Goal: Task Accomplishment & Management: Complete application form

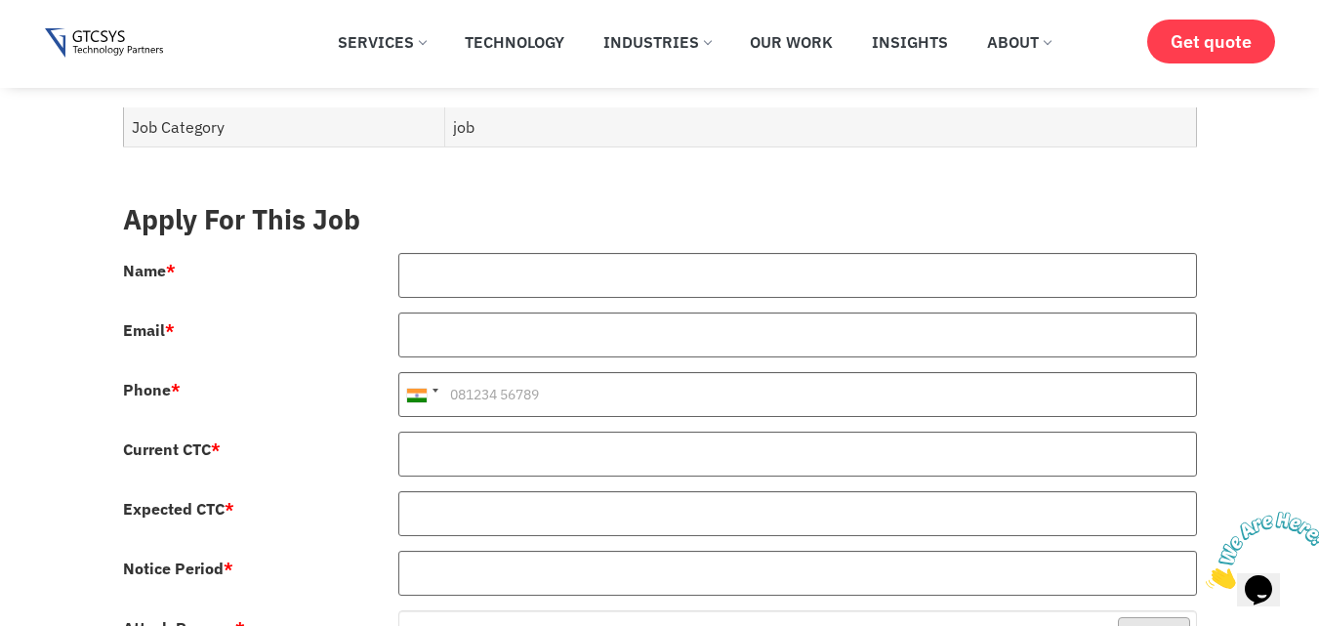
scroll to position [816, 0]
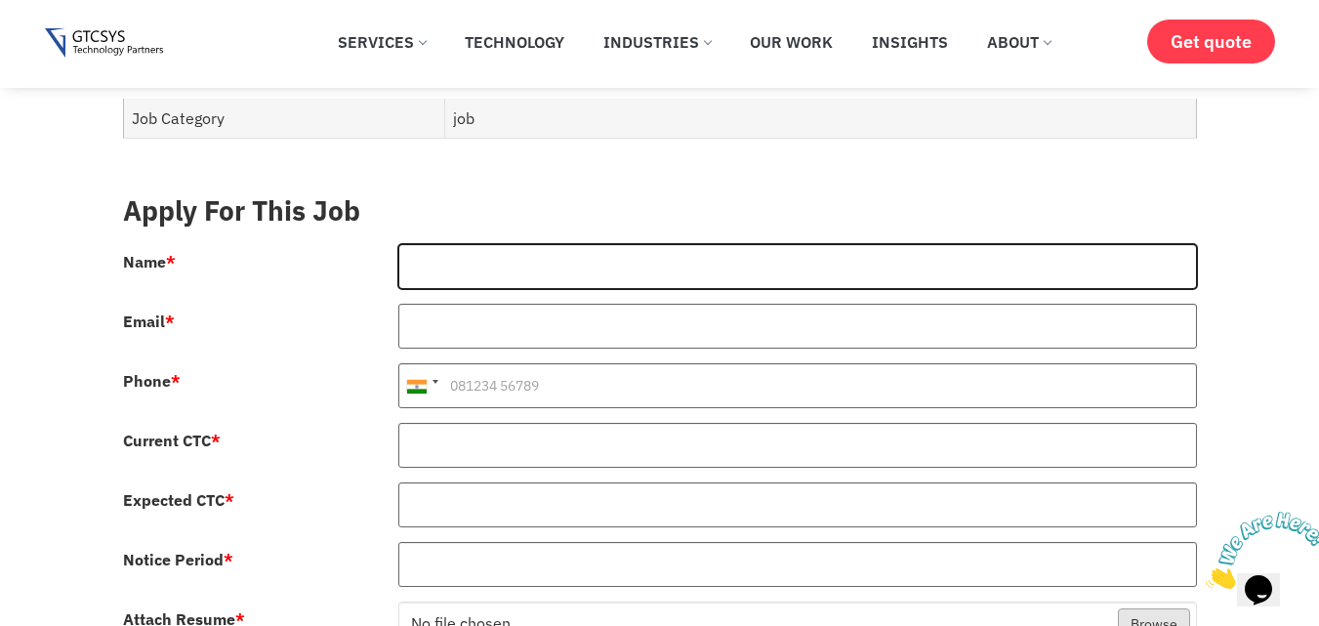
click at [512, 247] on input "Name *" at bounding box center [797, 266] width 799 height 45
type input "[PERSON_NAME]"
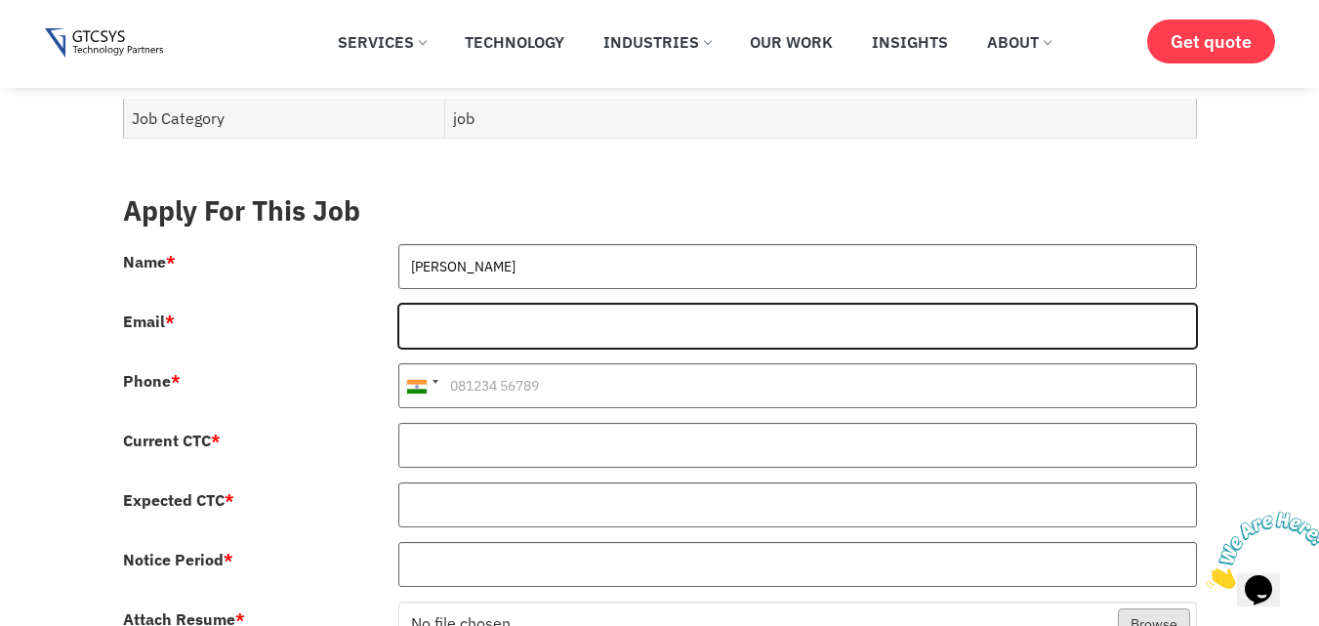
click at [525, 304] on input "Email *" at bounding box center [797, 326] width 799 height 45
type input "[EMAIL_ADDRESS][DOMAIN_NAME]"
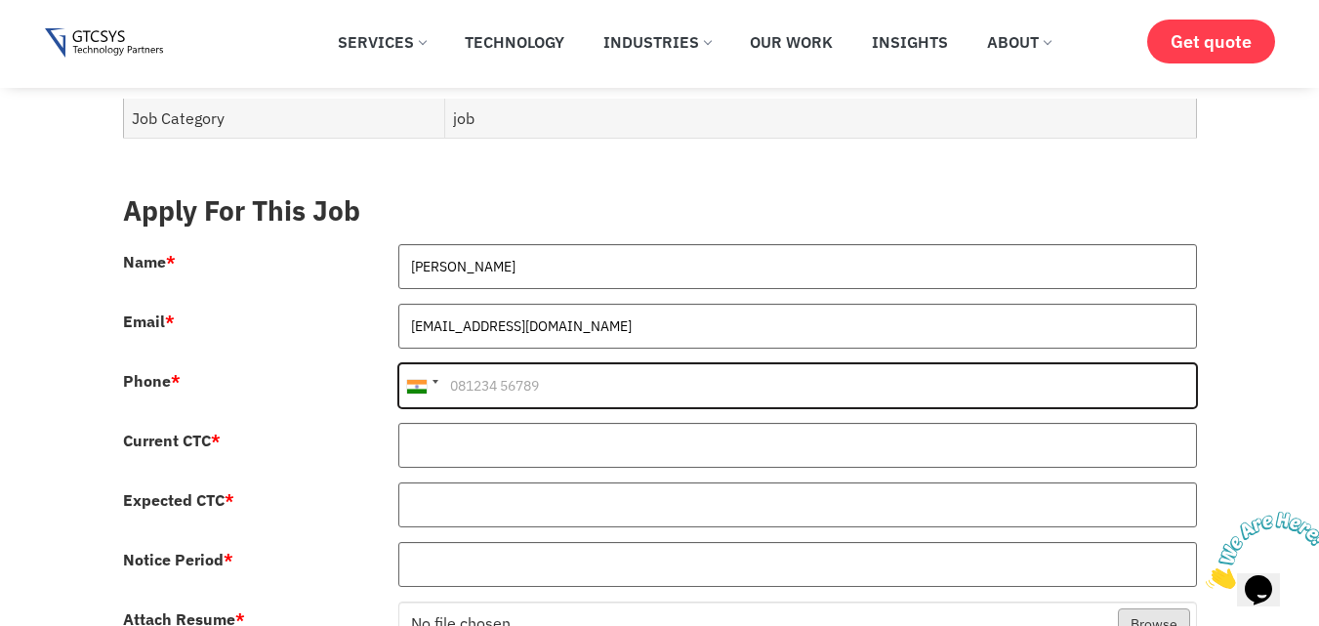
click at [554, 368] on input "Phone *" at bounding box center [797, 385] width 799 height 45
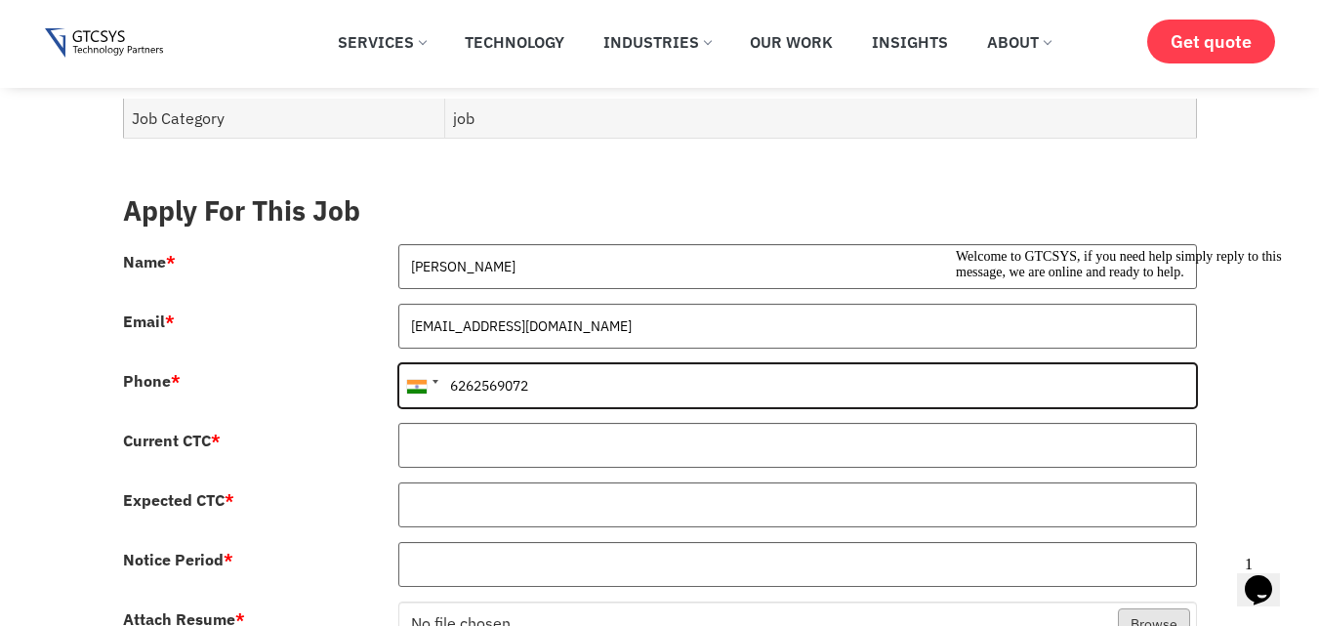
type input "6262569072"
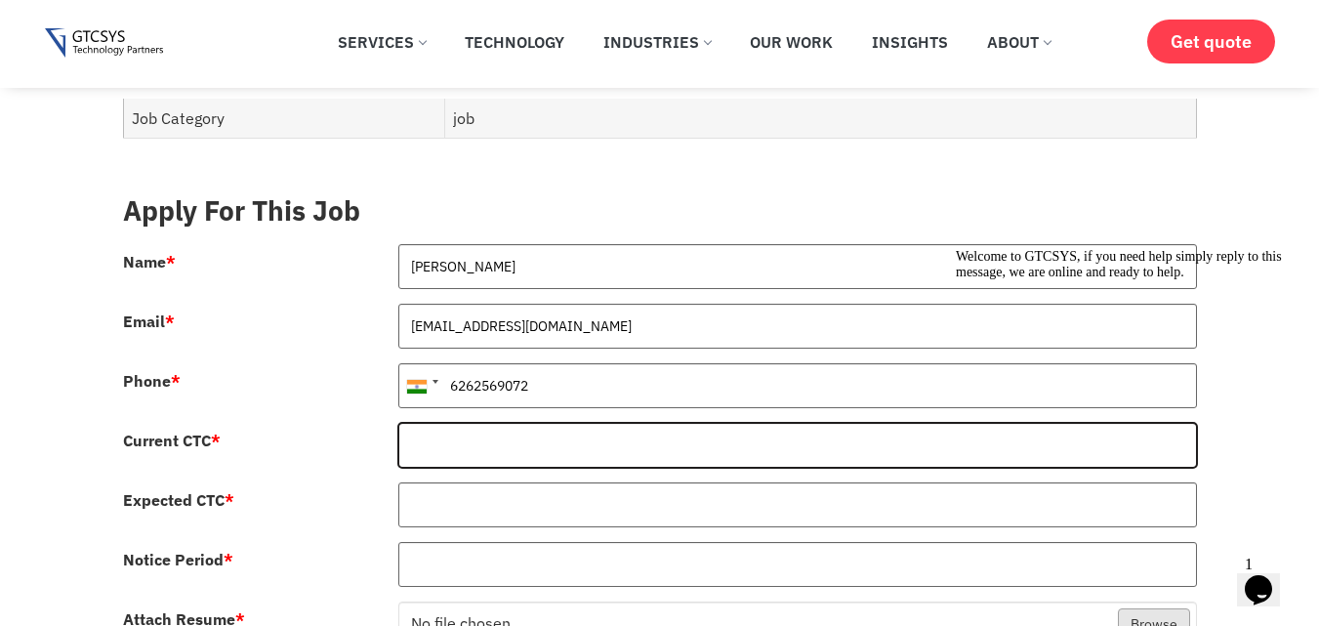
click at [474, 425] on input "Current CTC *" at bounding box center [797, 445] width 799 height 45
type input "95000"
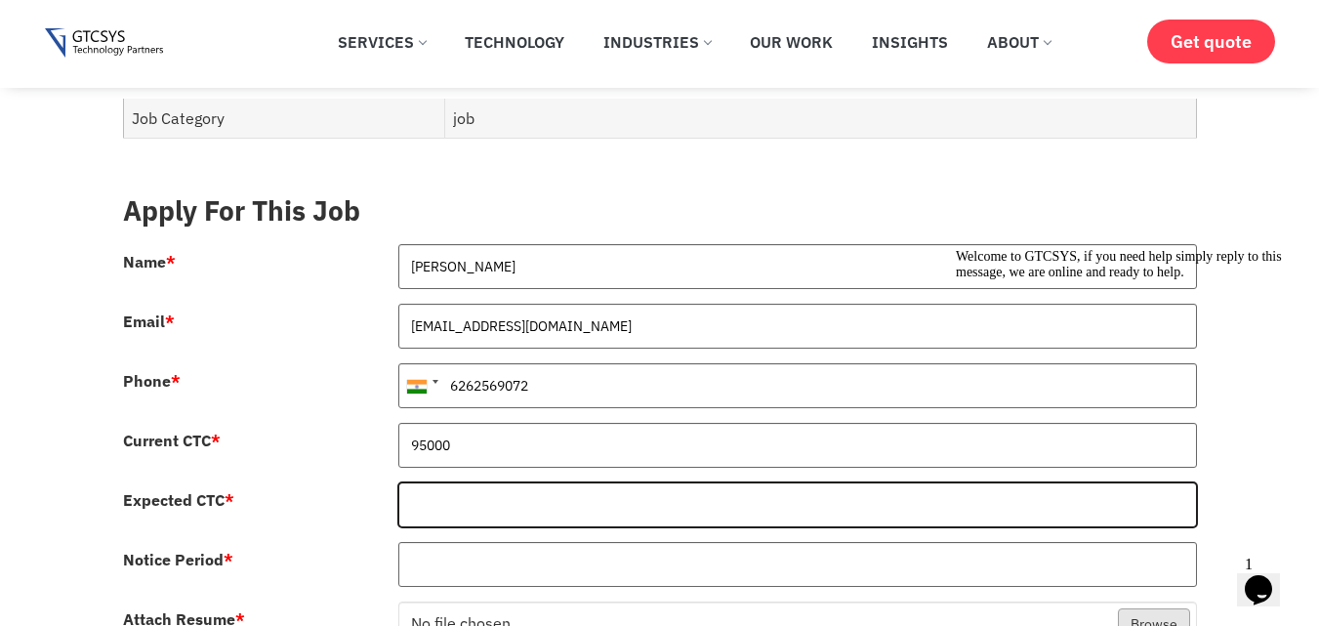
click at [441, 482] on input "Expected CTC *" at bounding box center [797, 504] width 799 height 45
type input "10000"
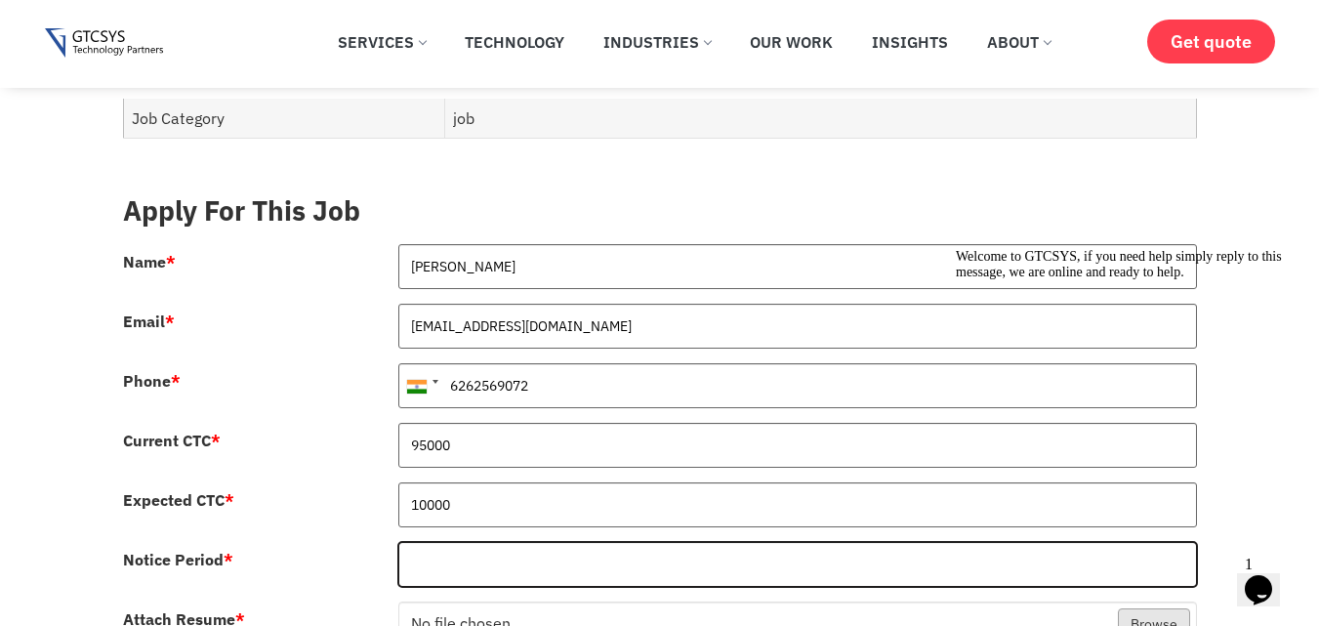
click at [483, 548] on input "Notice Period *" at bounding box center [797, 564] width 799 height 45
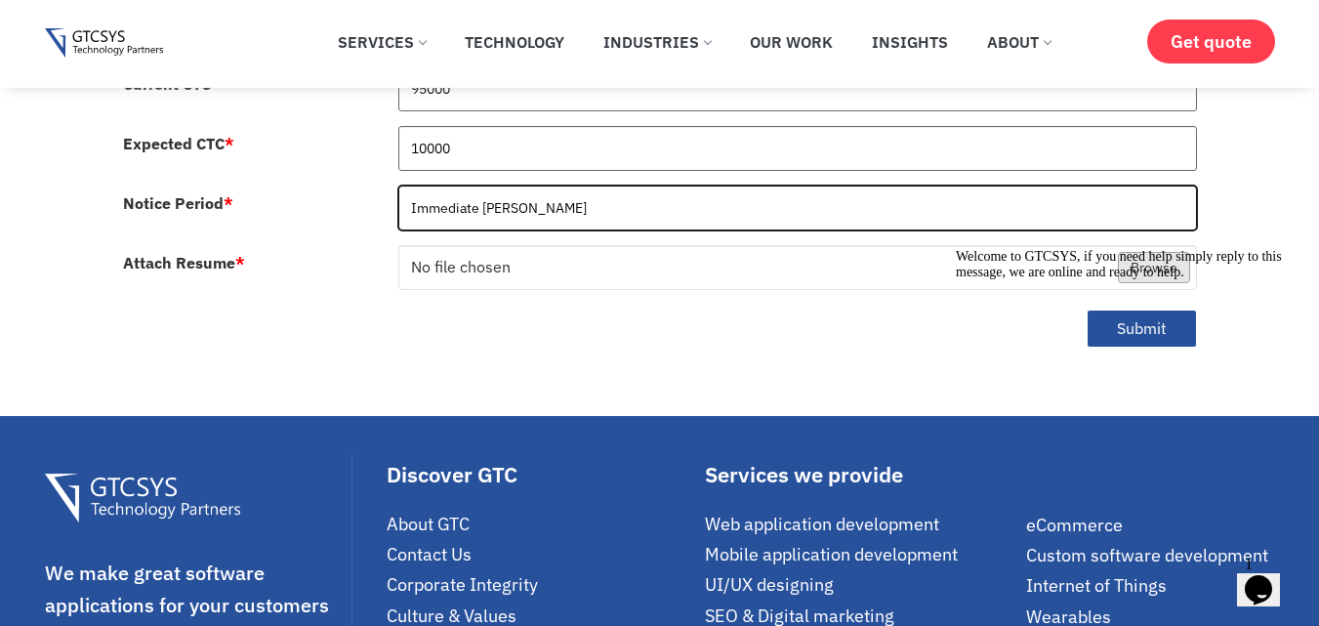
scroll to position [1199, 0]
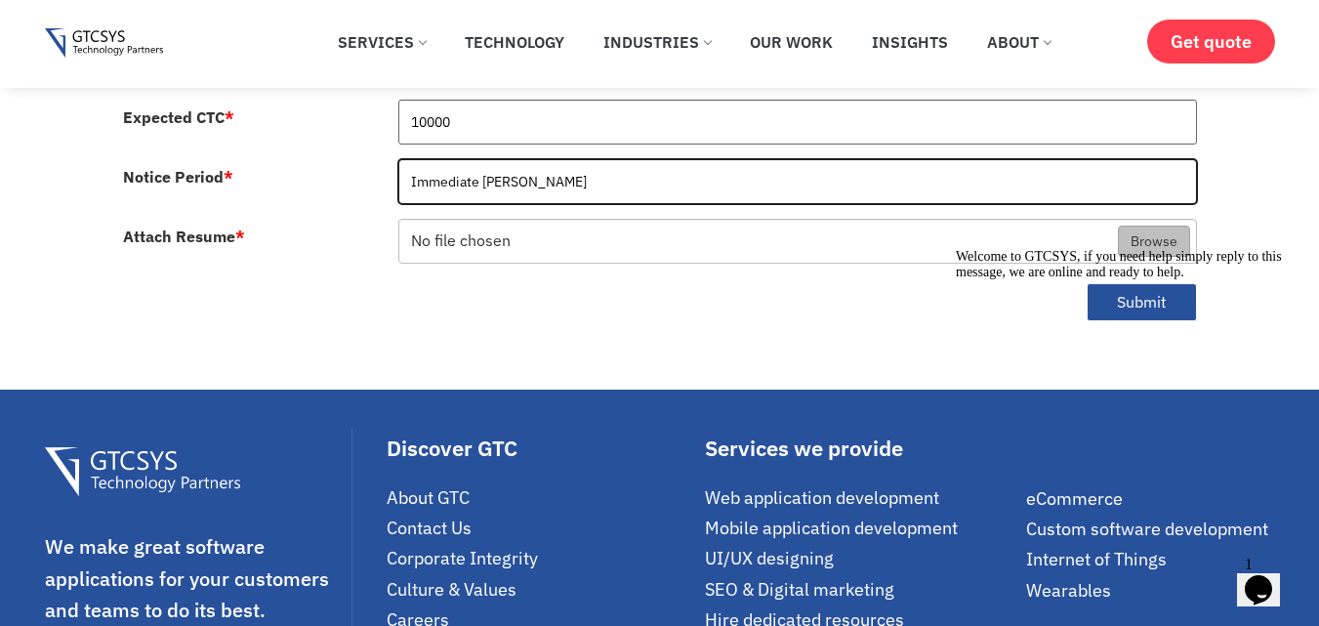
type input "Immediate [PERSON_NAME]"
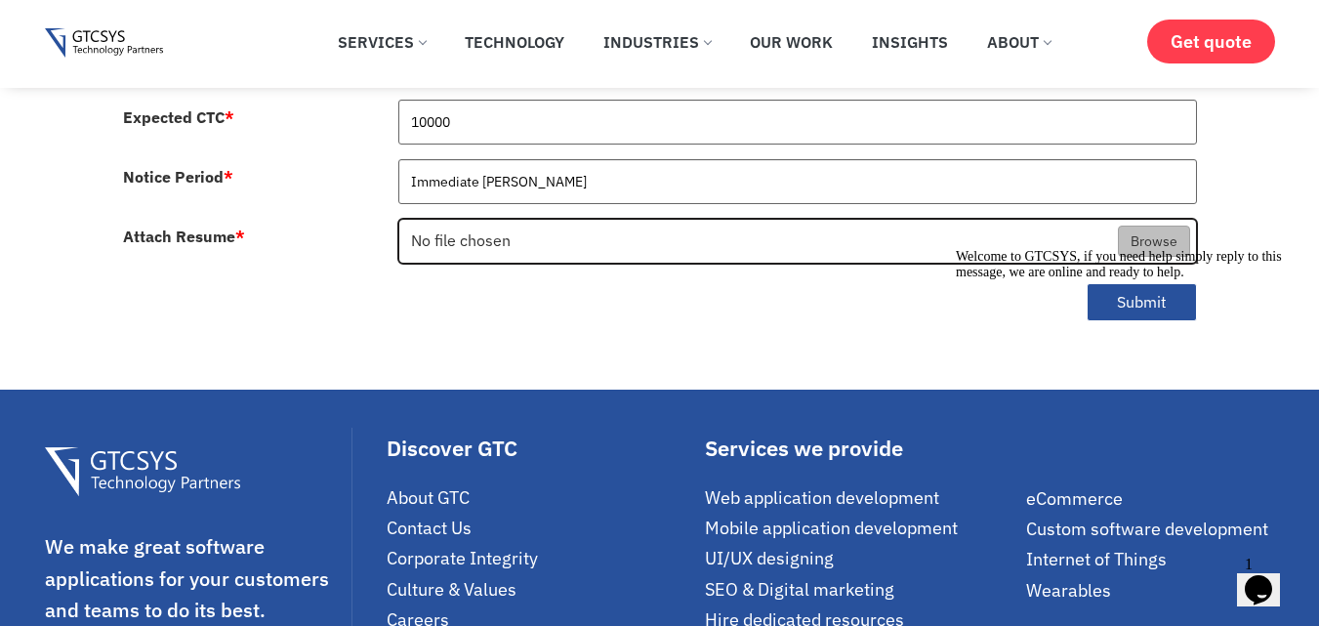
click at [1147, 220] on input "Attach Resume *" at bounding box center [797, 242] width 797 height 45
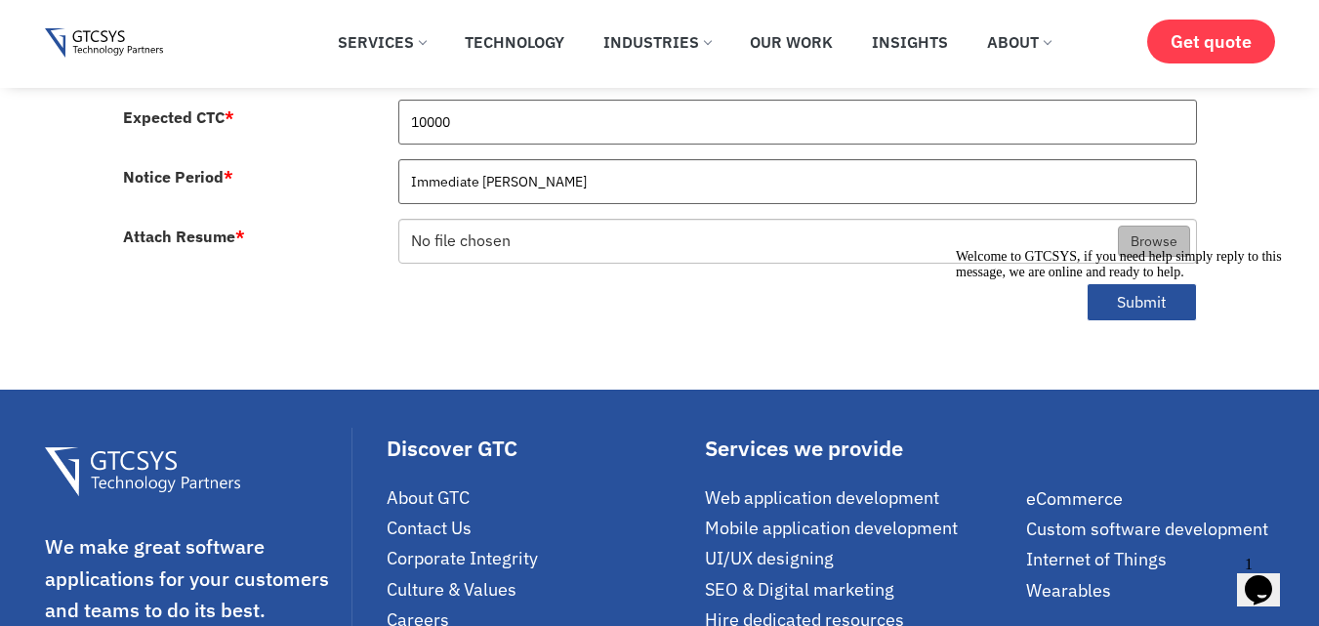
type input "C:\fakepath\[PERSON_NAME]-.pdf"
click at [1102, 275] on div "Welcome to GTCSYS, if you need help simply reply to this message, we are online…" at bounding box center [1132, 264] width 352 height 31
click at [1137, 280] on div "Welcome to GTCSYS, if you need help simply reply to this message, we are online…" at bounding box center [1132, 264] width 352 height 31
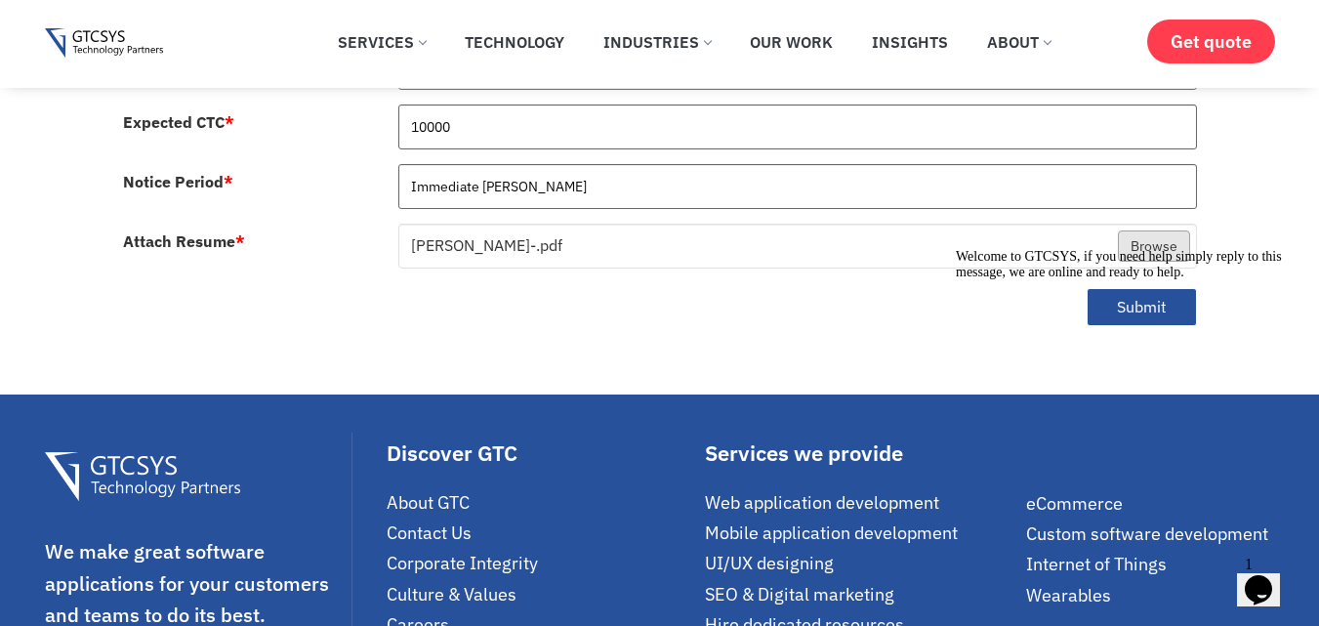
scroll to position [1193, 0]
click at [1158, 280] on div "Welcome to GTCSYS, if you need help simply reply to this message, we are online…" at bounding box center [1132, 264] width 352 height 31
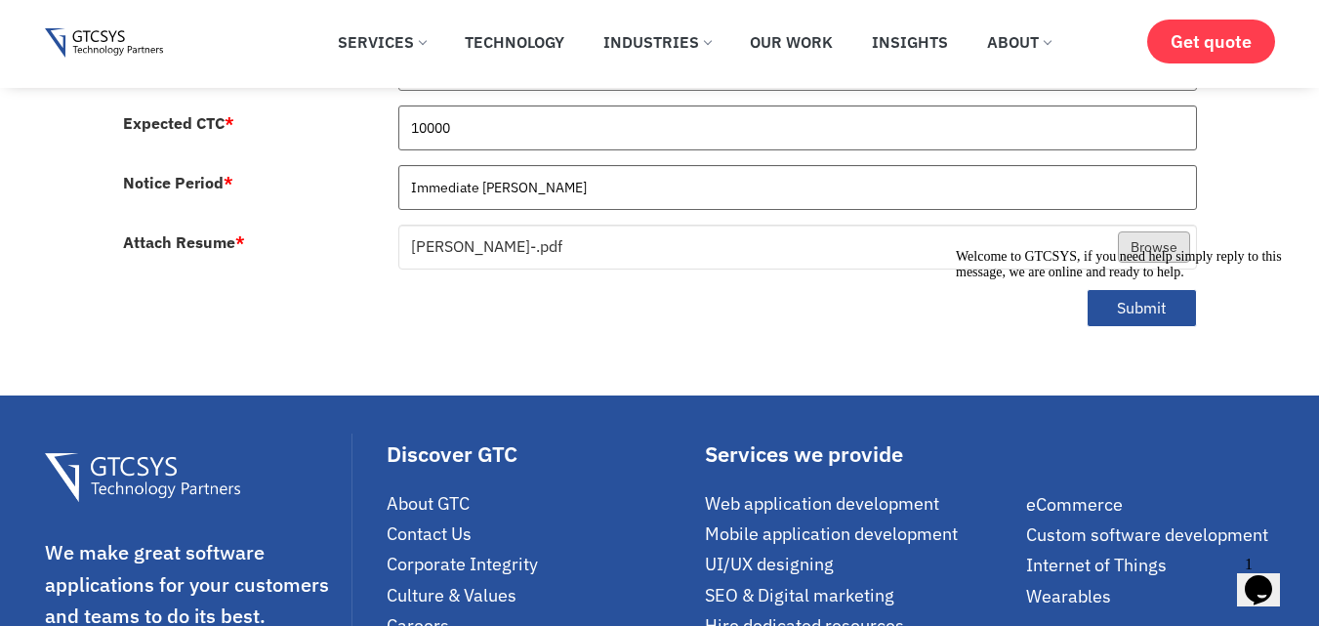
click at [1158, 280] on div "Welcome to GTCSYS, if you need help simply reply to this message, we are online…" at bounding box center [1132, 264] width 352 height 31
click at [1162, 280] on div "Welcome to GTCSYS, if you need help simply reply to this message, we are online…" at bounding box center [1132, 264] width 352 height 31
click at [956, 249] on icon "Chat attention grabber" at bounding box center [956, 249] width 0 height 0
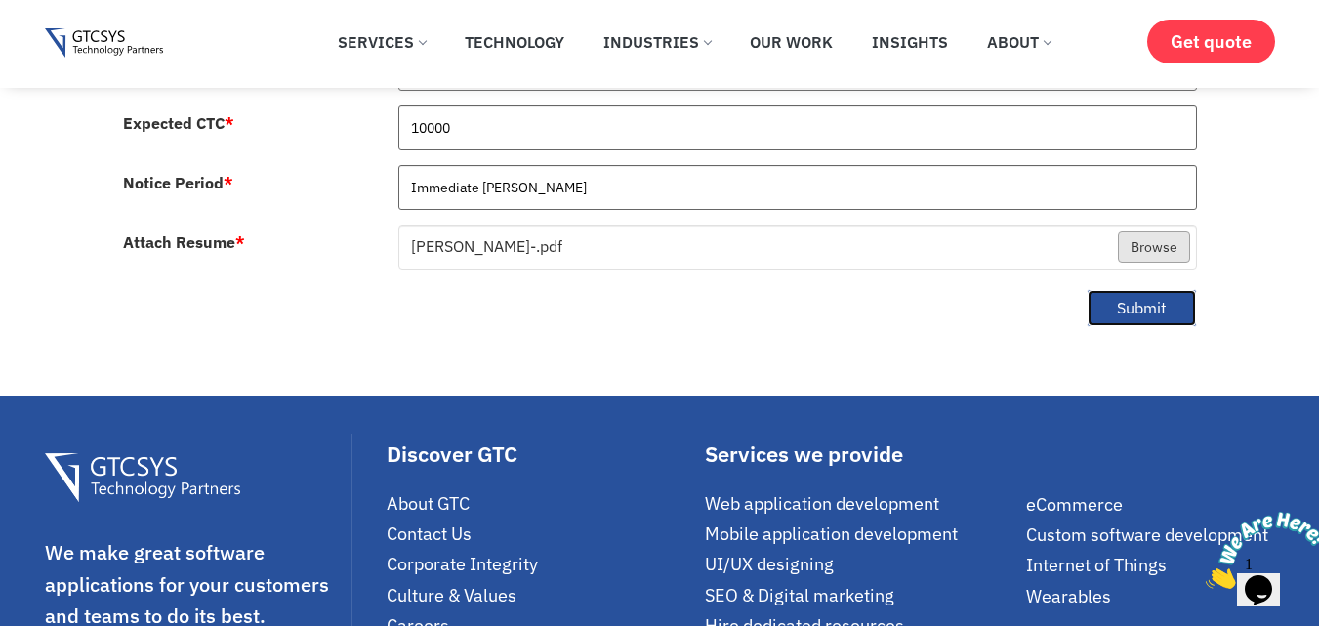
click at [1141, 289] on button "Submit" at bounding box center [1142, 308] width 110 height 38
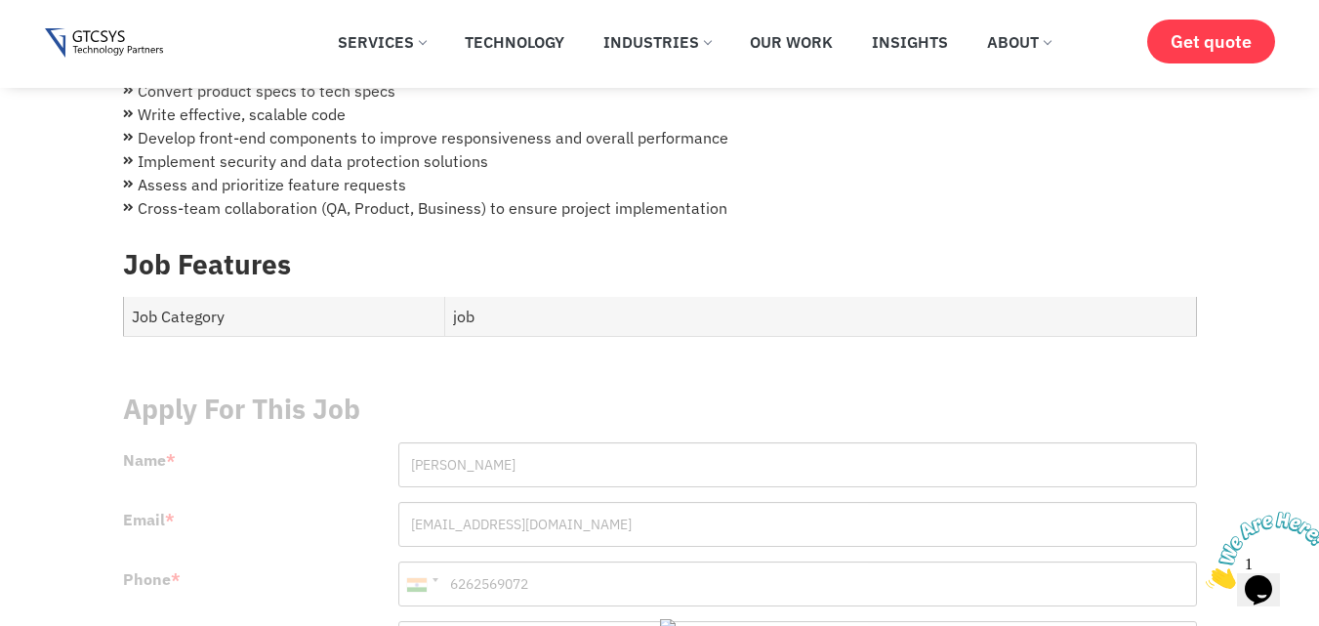
scroll to position [536, 0]
